Goal: Check status: Check status

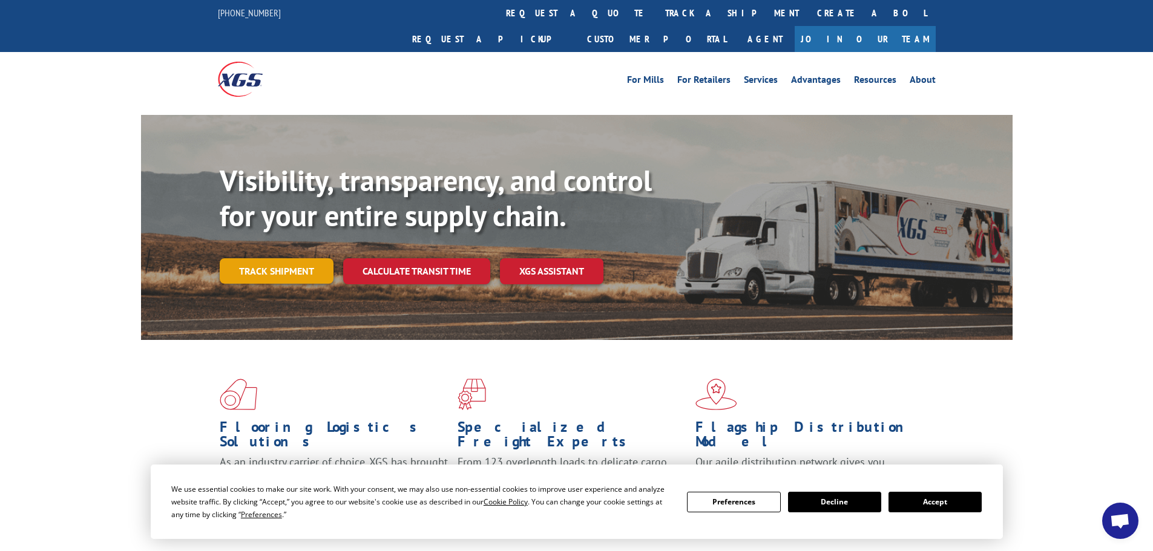
click at [277, 258] on link "Track shipment" at bounding box center [277, 270] width 114 height 25
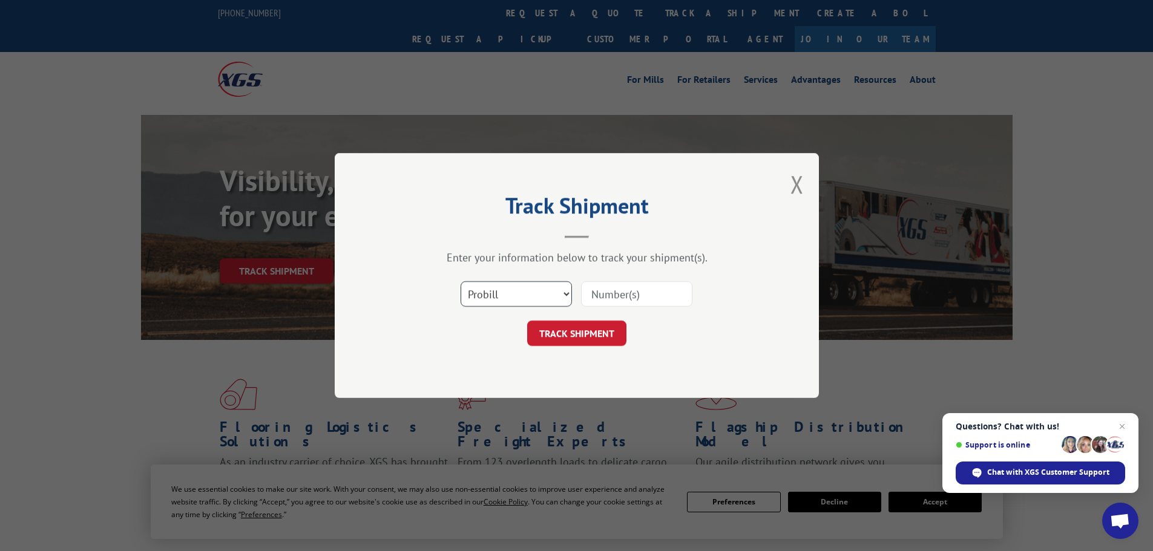
click at [556, 297] on select "Select category... Probill BOL PO" at bounding box center [516, 293] width 111 height 25
select select "po"
click at [461, 281] on select "Select category... Probill BOL PO" at bounding box center [516, 293] width 111 height 25
click at [640, 294] on input at bounding box center [636, 293] width 111 height 25
drag, startPoint x: 657, startPoint y: 299, endPoint x: 501, endPoint y: 297, distance: 156.2
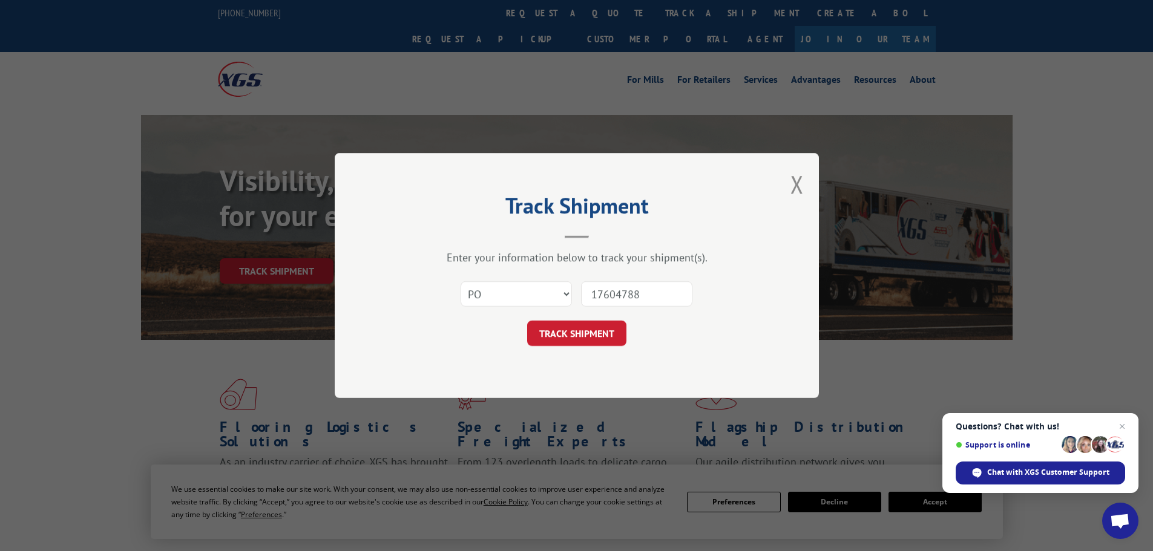
click at [501, 297] on div "Select category... Probill BOL PO 17604788" at bounding box center [576, 294] width 363 height 40
type input "17604788"
click at [562, 325] on button "TRACK SHIPMENT" at bounding box center [576, 333] width 99 height 25
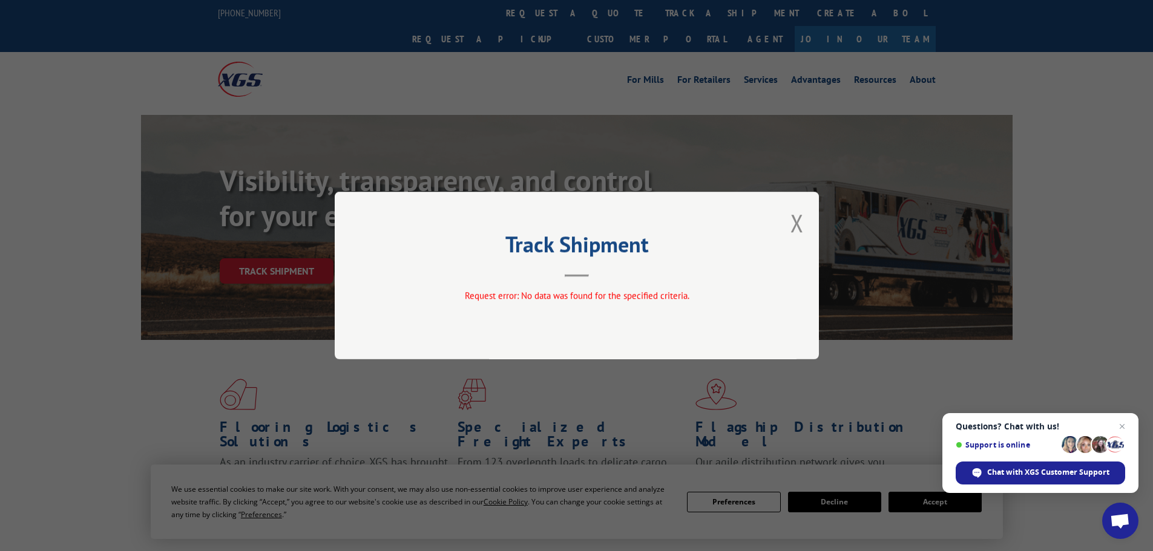
click at [561, 276] on header "Track Shipment" at bounding box center [576, 256] width 363 height 41
click at [797, 219] on button "Close modal" at bounding box center [797, 223] width 13 height 32
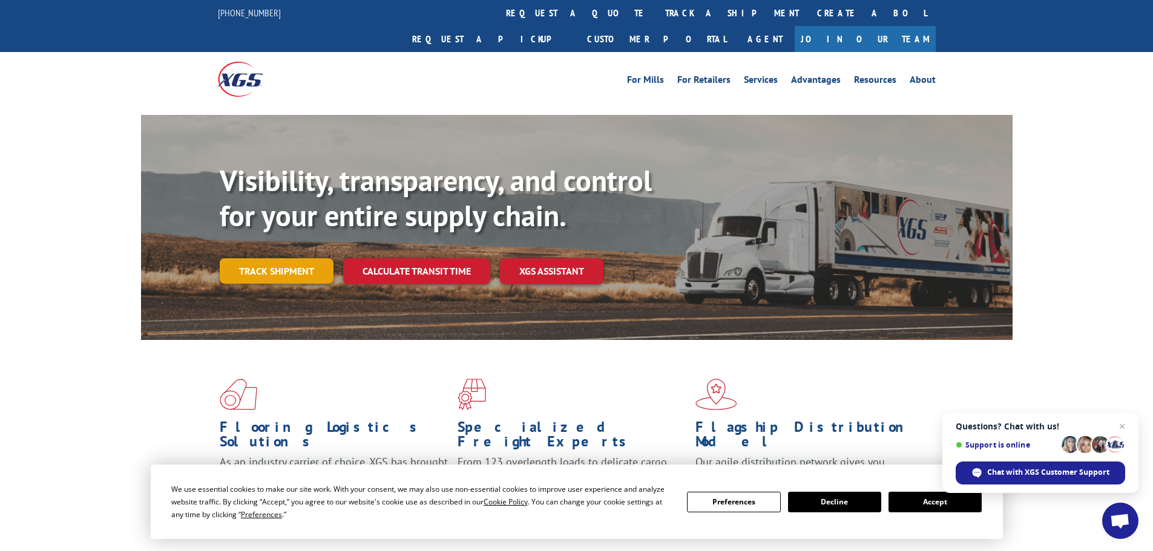
click at [251, 258] on link "Track shipment" at bounding box center [277, 270] width 114 height 25
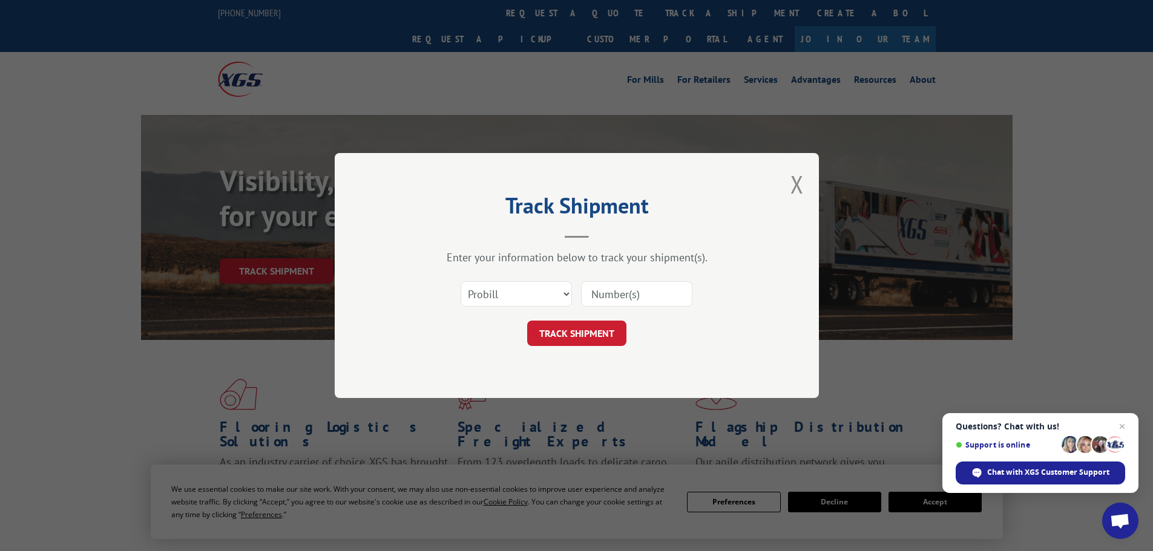
click at [657, 289] on input at bounding box center [636, 293] width 111 height 25
paste input "17604788"
type input "17604788"
click at [611, 329] on button "TRACK SHIPMENT" at bounding box center [576, 333] width 99 height 25
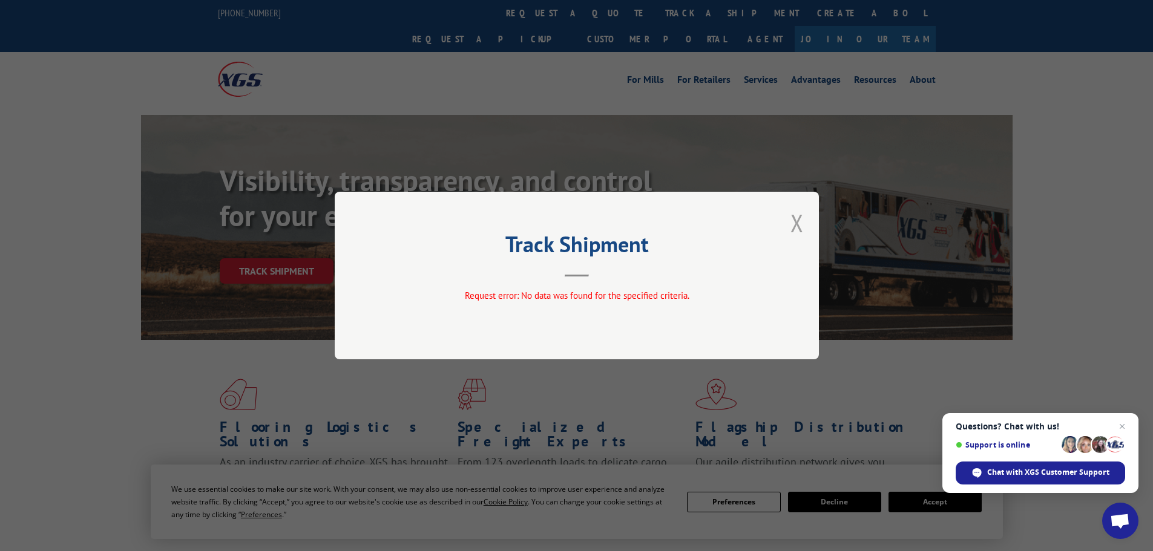
click at [798, 217] on button "Close modal" at bounding box center [797, 223] width 13 height 32
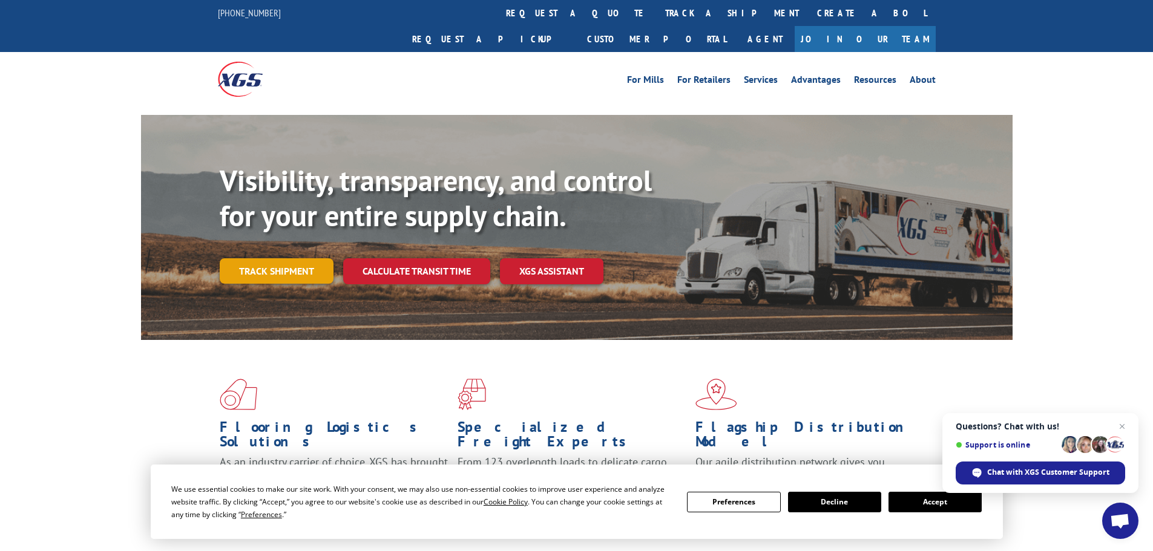
click at [258, 258] on link "Track shipment" at bounding box center [277, 270] width 114 height 25
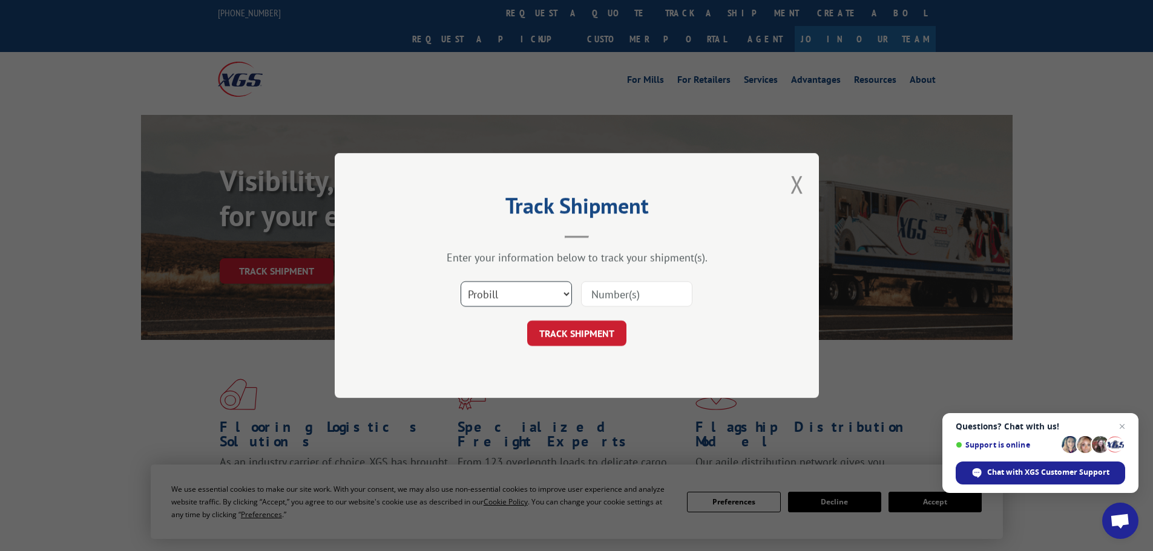
click at [532, 295] on select "Select category... Probill BOL PO" at bounding box center [516, 293] width 111 height 25
select select "po"
click at [461, 281] on select "Select category... Probill BOL PO" at bounding box center [516, 293] width 111 height 25
click at [644, 288] on input at bounding box center [636, 293] width 111 height 25
type input "55529884"
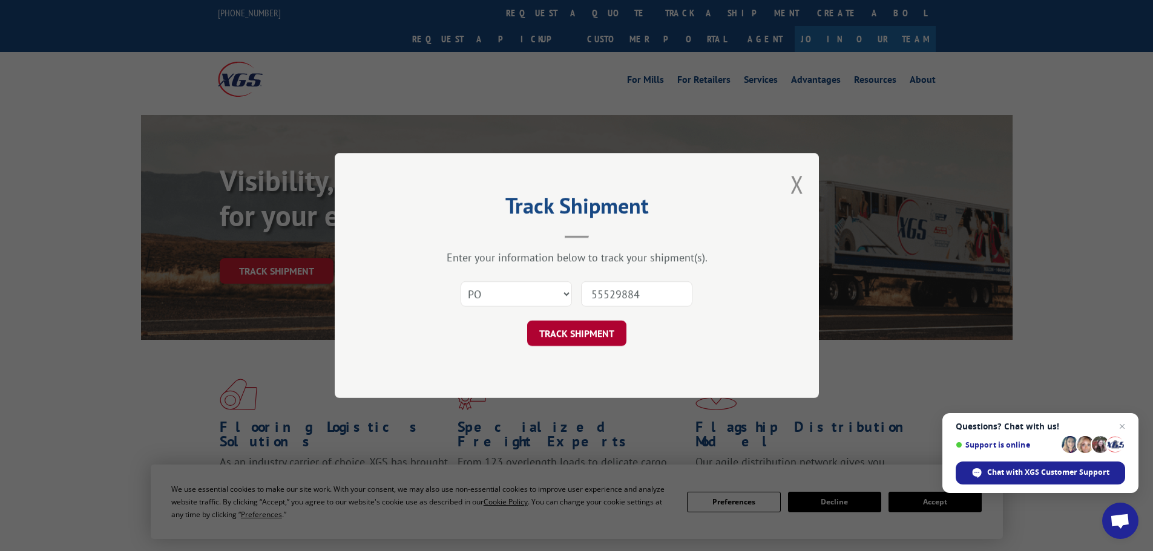
click at [594, 342] on button "TRACK SHIPMENT" at bounding box center [576, 333] width 99 height 25
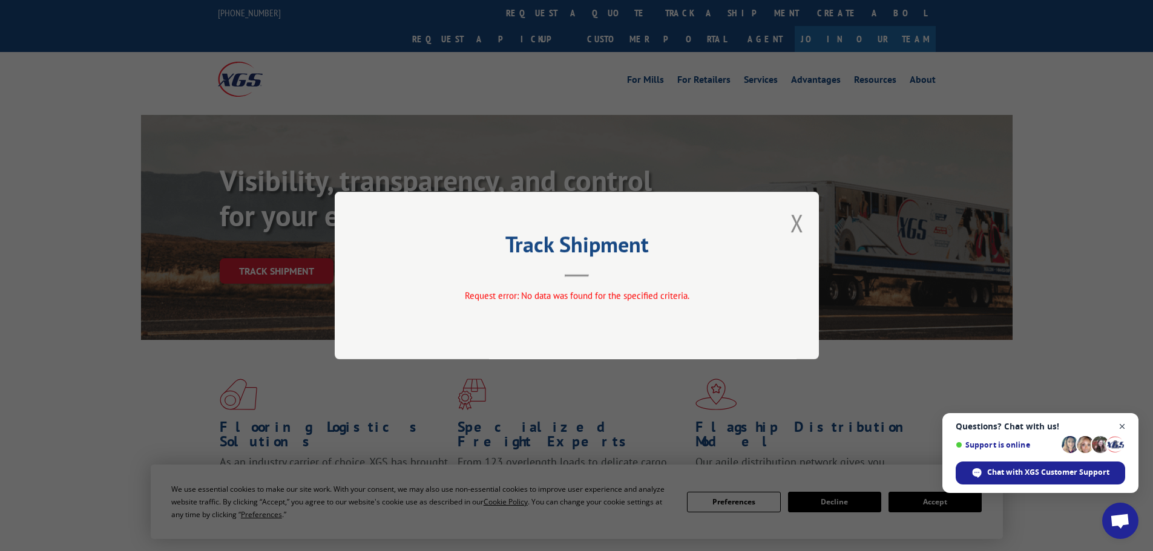
click at [1127, 423] on span "Close chat" at bounding box center [1122, 427] width 15 height 15
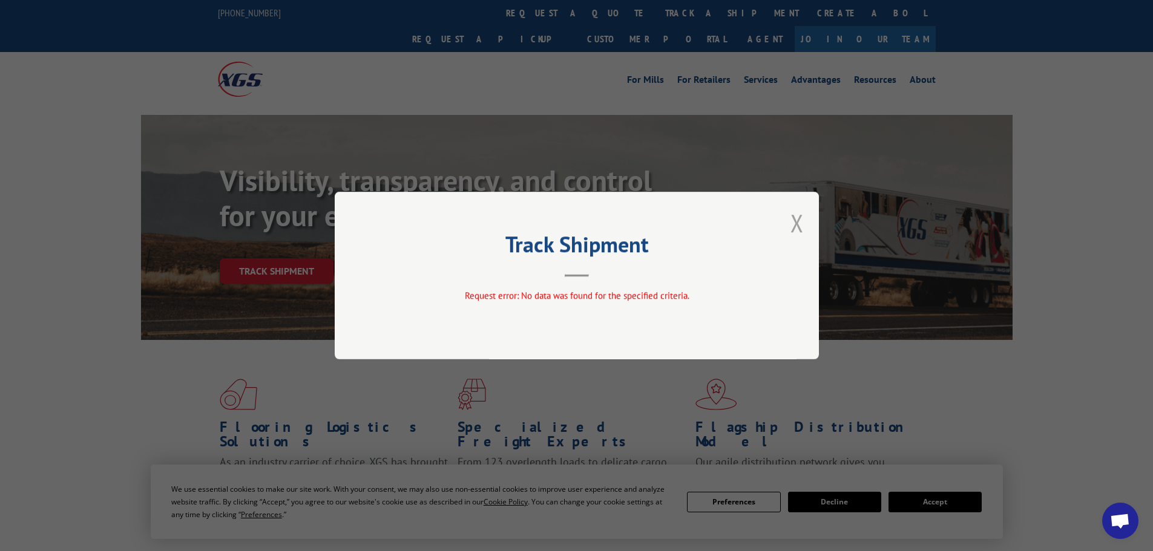
click at [797, 218] on button "Close modal" at bounding box center [797, 223] width 13 height 32
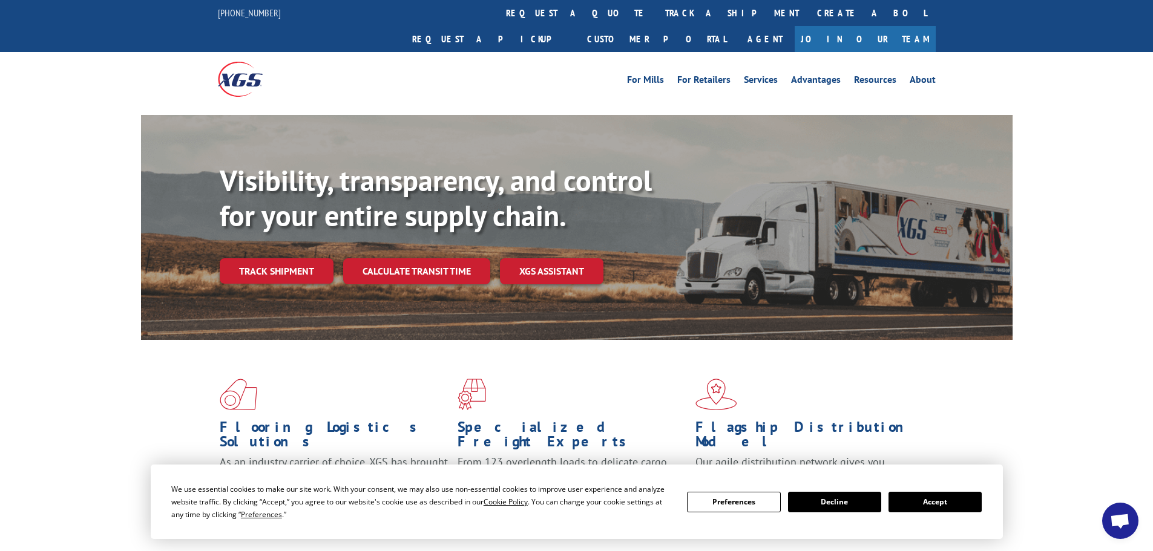
click at [858, 504] on button "Decline" at bounding box center [834, 502] width 93 height 21
